Goal: Task Accomplishment & Management: Manage account settings

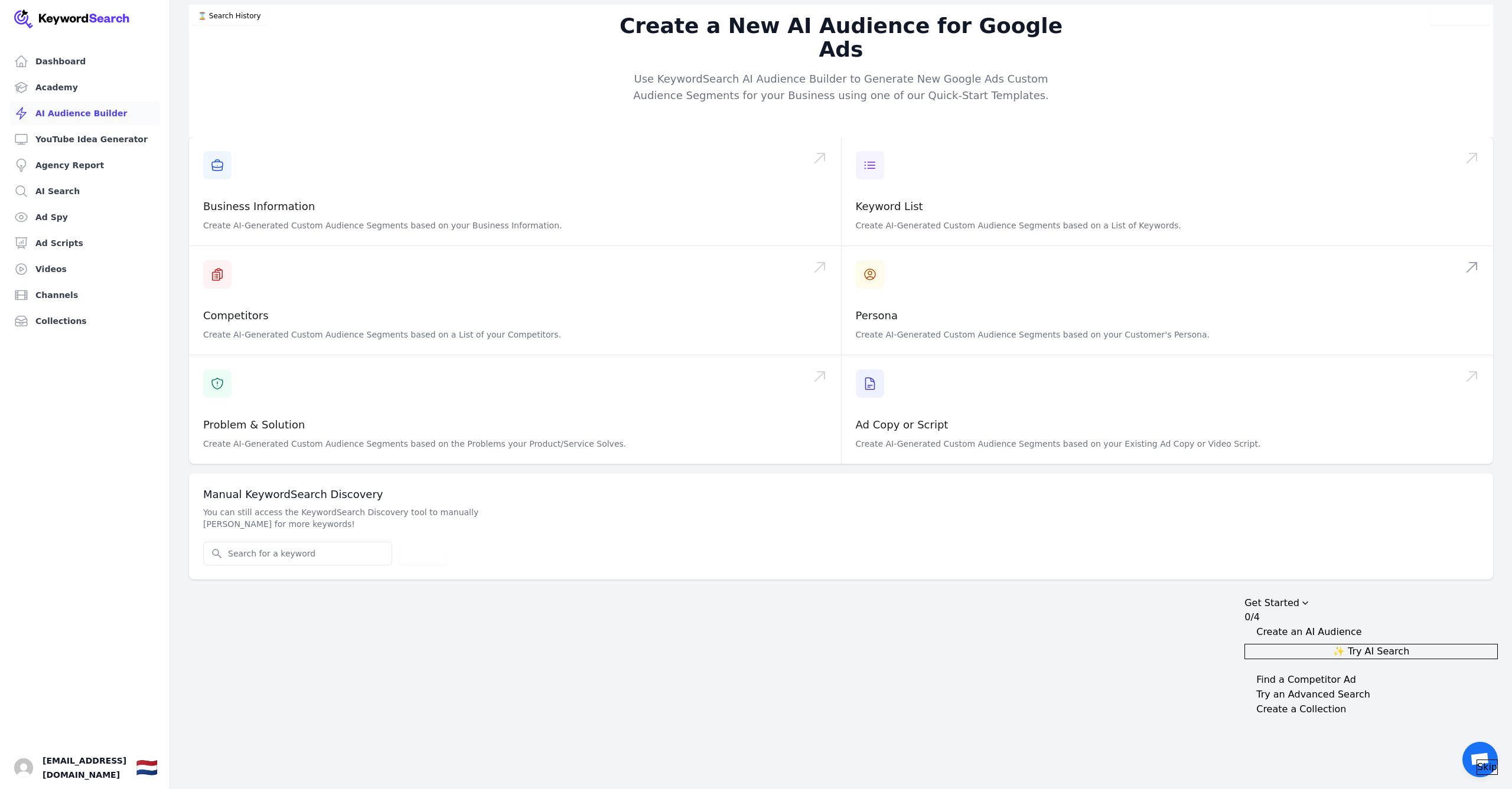
click at [918, 260] on span at bounding box center [1167, 301] width 652 height 109
click at [87, 768] on span "[EMAIL_ADDRESS][DOMAIN_NAME]" at bounding box center [85, 768] width 84 height 29
click at [29, 764] on img "Open user button" at bounding box center [23, 768] width 19 height 19
click at [90, 701] on span "Manage account" at bounding box center [98, 702] width 68 height 10
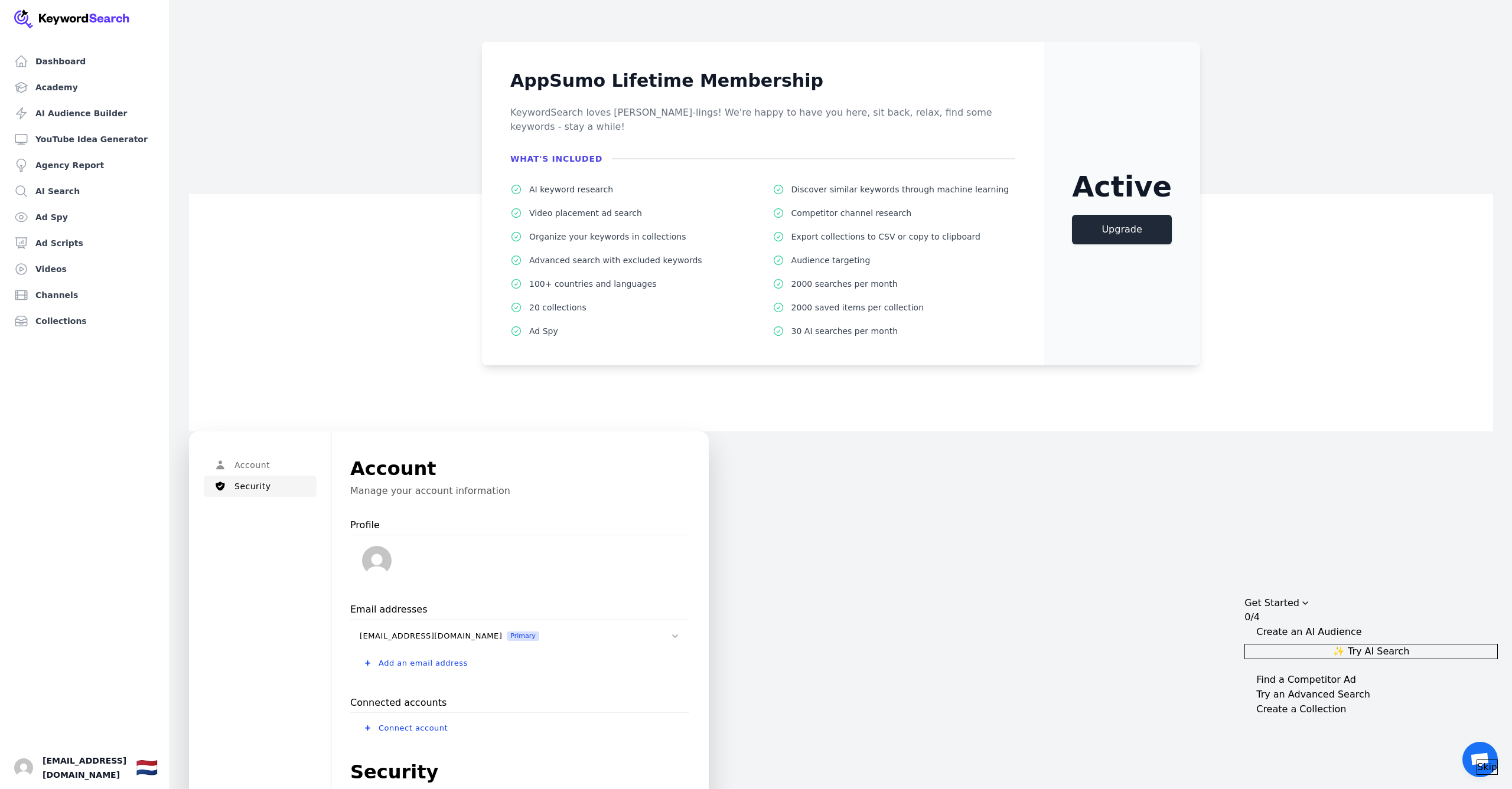
scroll to position [22, 0]
